Goal: Task Accomplishment & Management: Complete application form

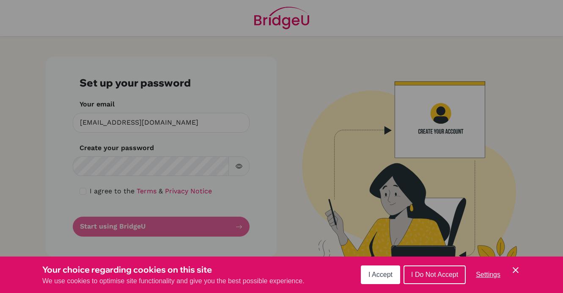
click at [373, 276] on span "I Accept" at bounding box center [381, 273] width 24 height 7
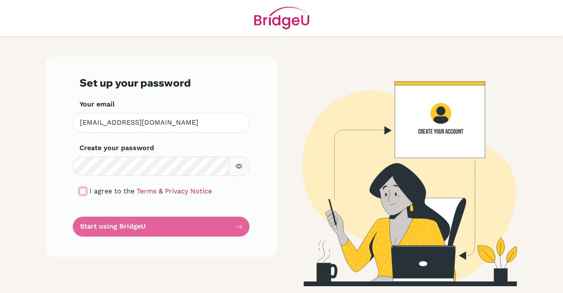
click at [85, 190] on input "checkbox" at bounding box center [83, 191] width 7 height 7
checkbox input "true"
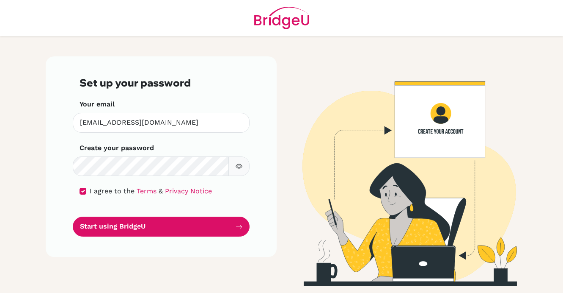
click at [240, 166] on icon "button" at bounding box center [238, 166] width 3 height 3
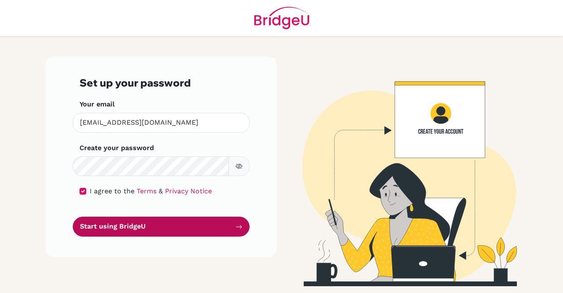
click at [129, 226] on button "Start using BridgeU" at bounding box center [161, 226] width 177 height 20
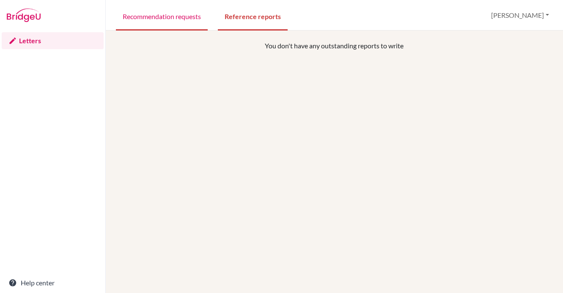
click at [189, 19] on link "Recommendation requests" at bounding box center [162, 15] width 92 height 29
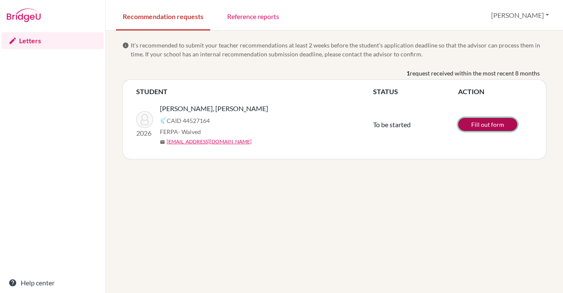
click at [487, 124] on link "Fill out form" at bounding box center [487, 124] width 59 height 13
